Goal: Task Accomplishment & Management: Manage account settings

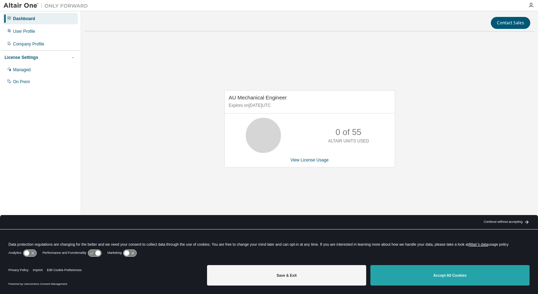
click at [417, 277] on button "Accept All Cookies" at bounding box center [450, 275] width 159 height 20
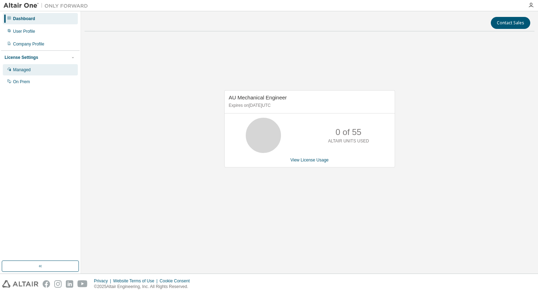
click at [29, 68] on div "Managed" at bounding box center [22, 70] width 18 height 6
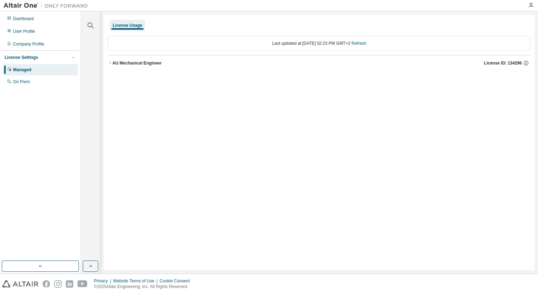
click at [110, 64] on icon "button" at bounding box center [110, 63] width 4 height 4
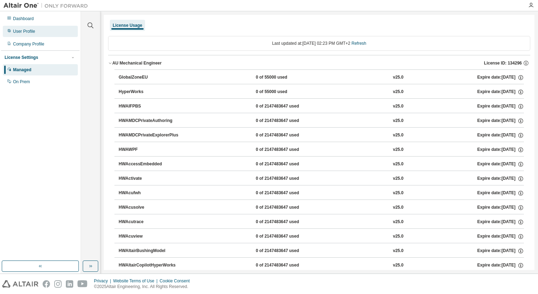
click at [31, 32] on div "User Profile" at bounding box center [24, 32] width 22 height 6
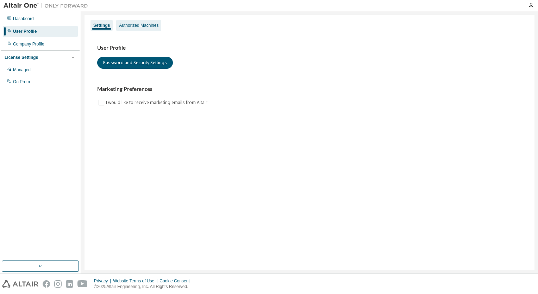
click at [142, 26] on div "Authorized Machines" at bounding box center [138, 26] width 39 height 6
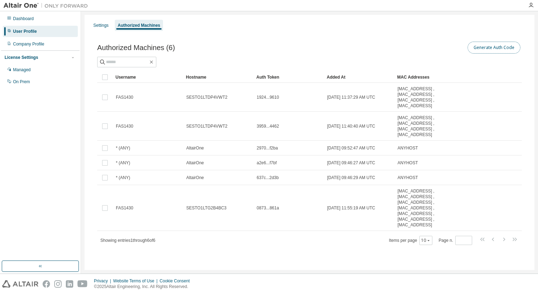
click at [499, 47] on button "Generate Auth Code" at bounding box center [494, 48] width 53 height 12
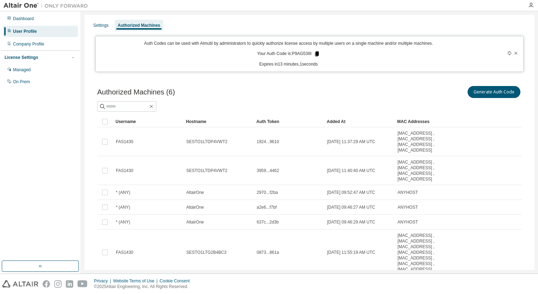
click at [315, 54] on icon at bounding box center [317, 53] width 4 height 5
click at [430, 83] on div "Authorized Machines (6) Generate Auth Code Clear Load Save Save As Field Operat…" at bounding box center [310, 192] width 442 height 232
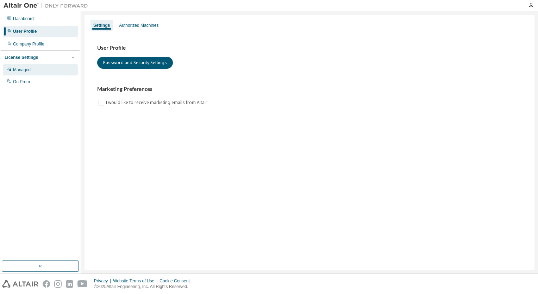
click at [25, 75] on div "Managed" at bounding box center [40, 69] width 75 height 11
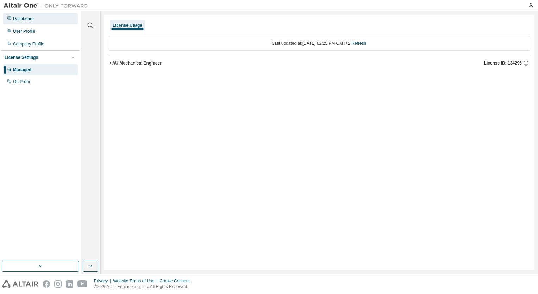
click at [27, 17] on div "Dashboard" at bounding box center [23, 19] width 21 height 6
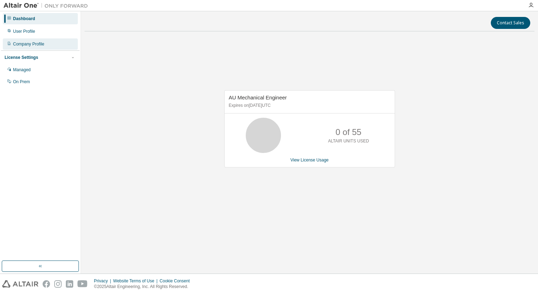
click at [31, 44] on div "Company Profile" at bounding box center [28, 44] width 31 height 6
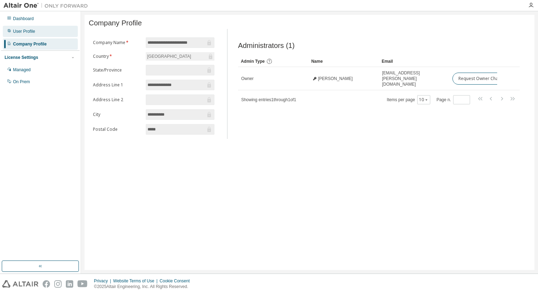
click at [30, 36] on div "User Profile" at bounding box center [40, 31] width 75 height 11
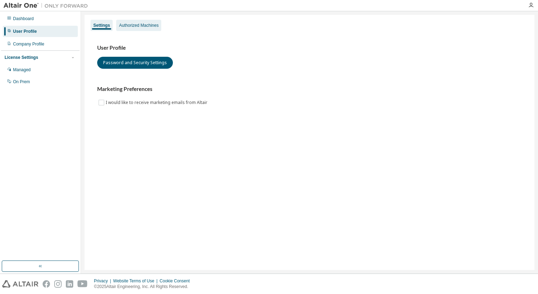
click at [136, 22] on div "Authorized Machines" at bounding box center [138, 25] width 45 height 11
